Goal: Find specific page/section: Find specific page/section

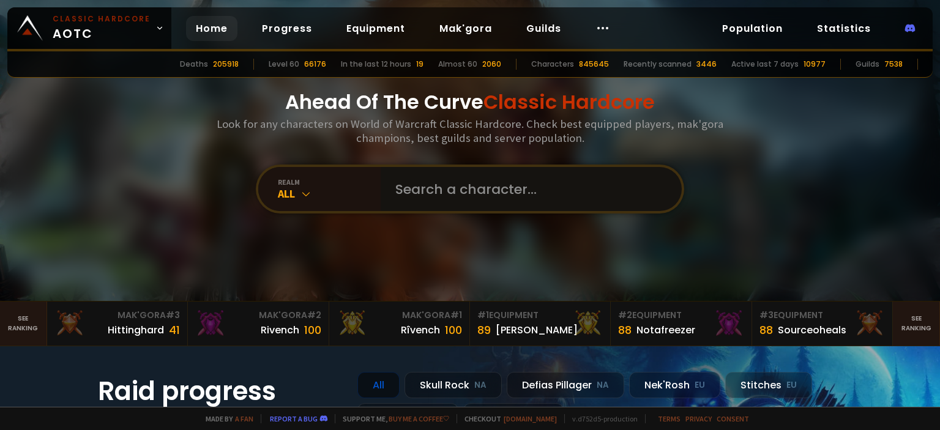
click at [418, 181] on input "text" at bounding box center [527, 189] width 279 height 44
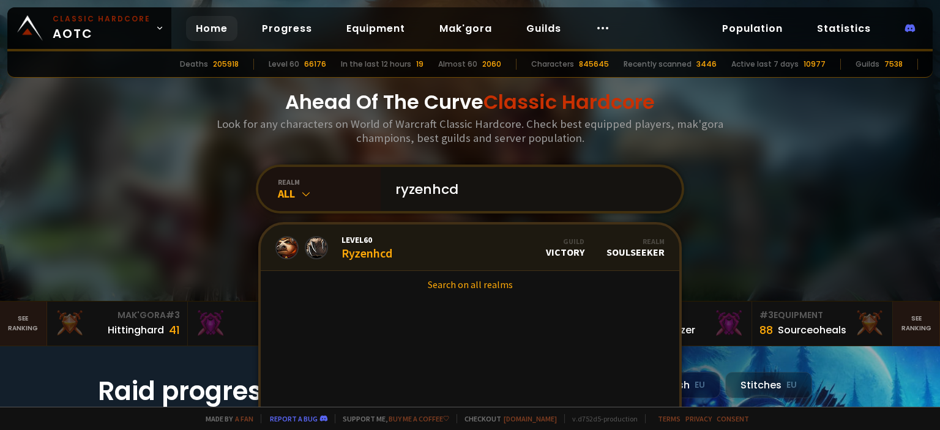
type input "ryzenhcd"
click at [389, 241] on link "Level 60 Ryzenhcd Guild Victory Realm Soulseeker" at bounding box center [470, 248] width 419 height 47
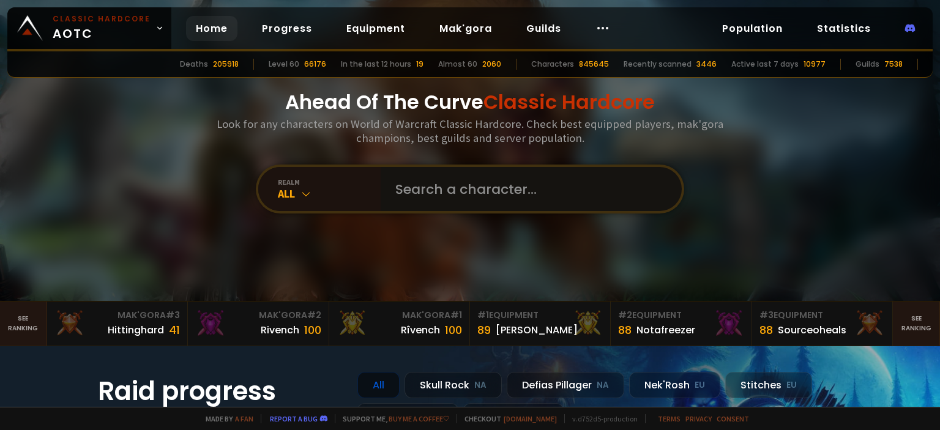
click at [443, 195] on input "text" at bounding box center [527, 189] width 279 height 44
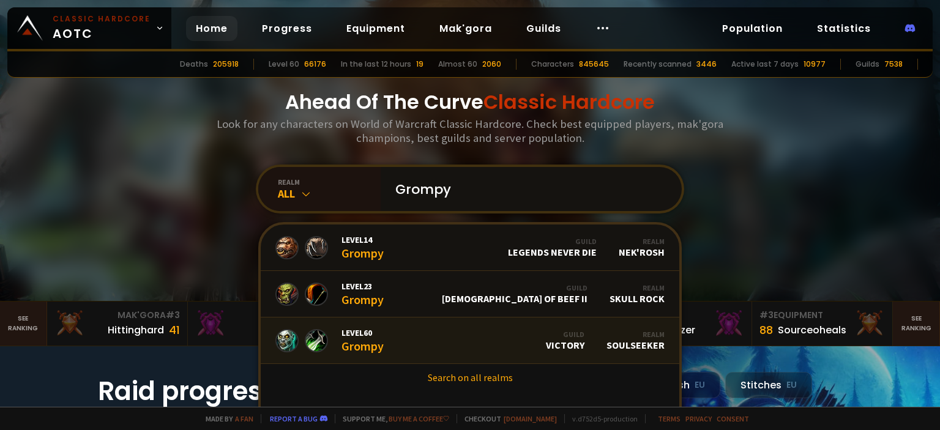
type input "Grompy"
click at [456, 333] on link "Level 60 Grompy Guild Victory Realm Soulseeker" at bounding box center [470, 341] width 419 height 47
